Goal: Navigation & Orientation: Go to known website

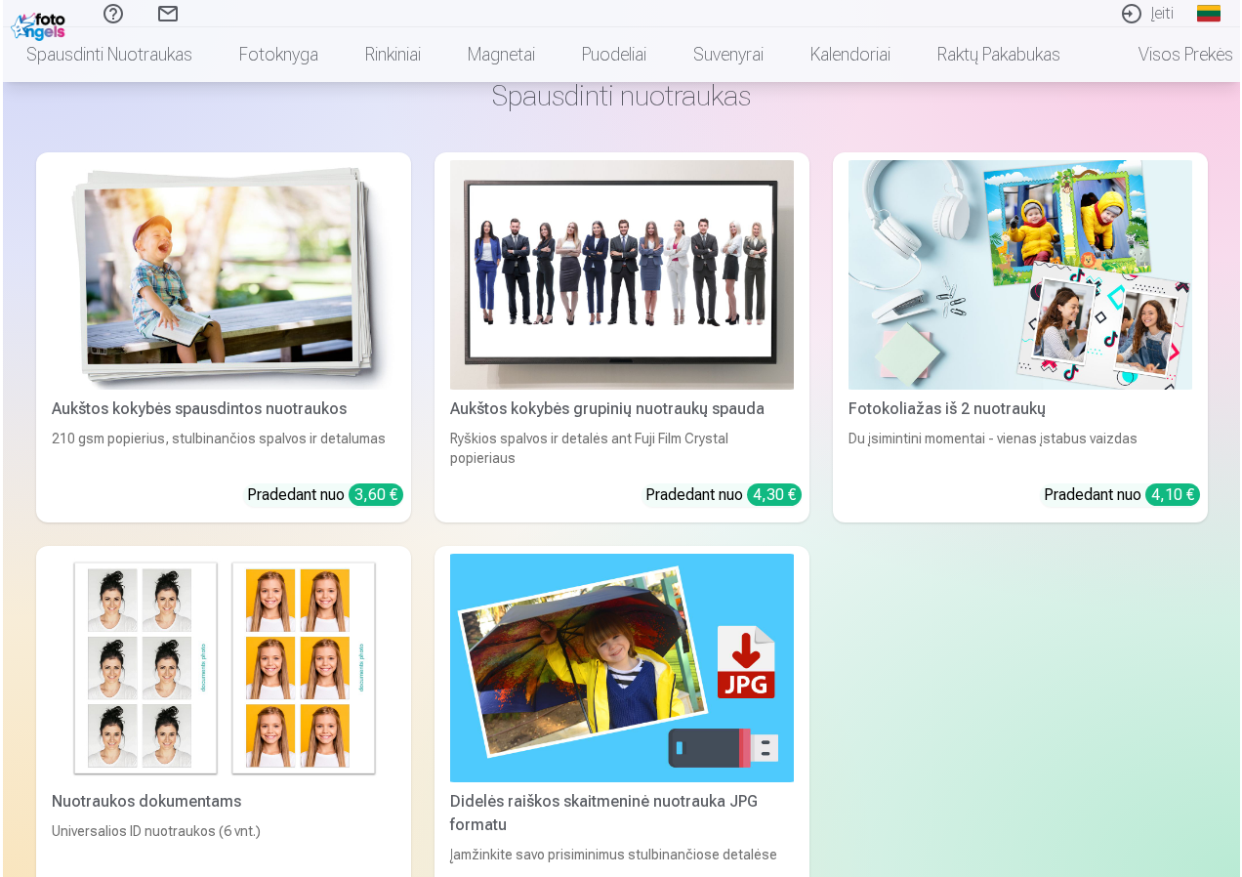
scroll to position [977, 0]
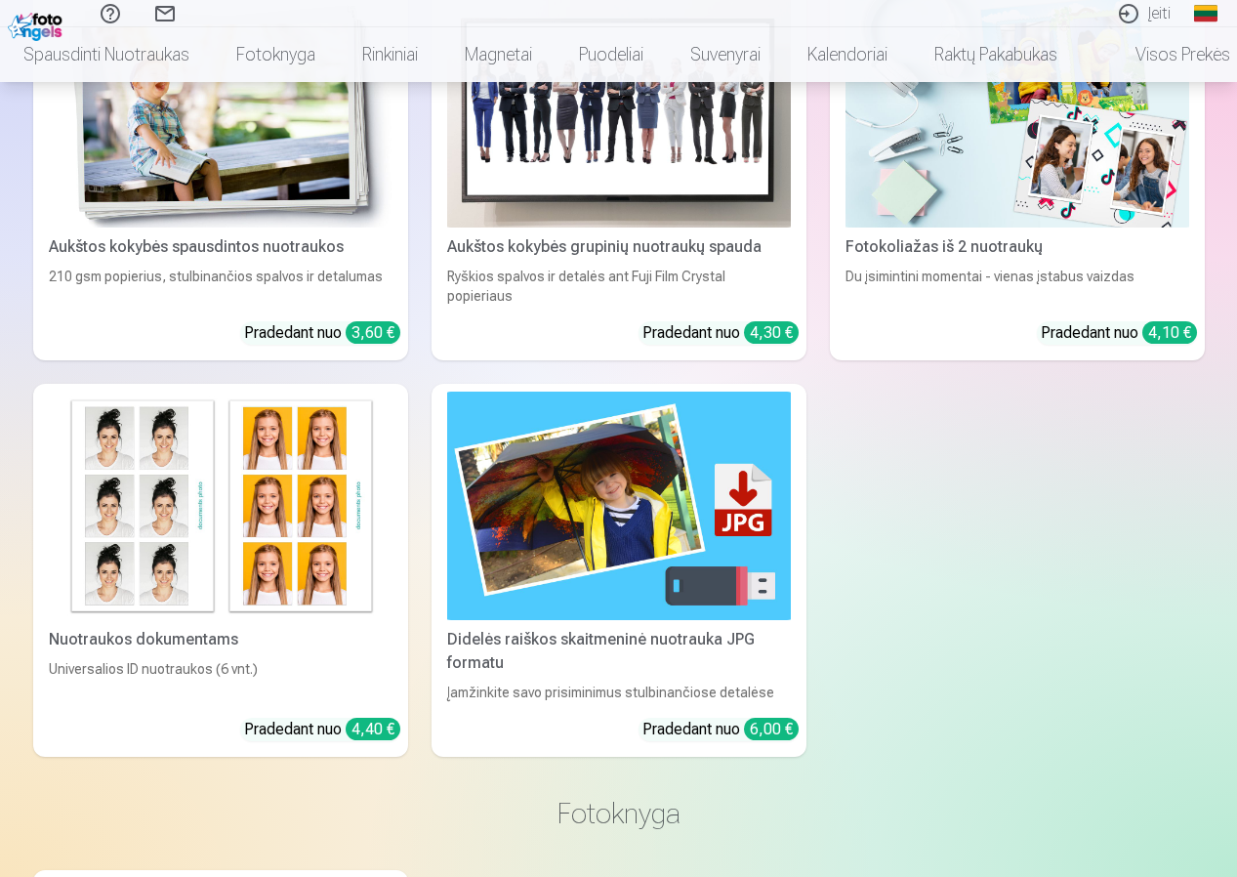
click at [1126, 18] on link "Įeiti" at bounding box center [1143, 13] width 85 height 27
